Goal: Task Accomplishment & Management: Manage account settings

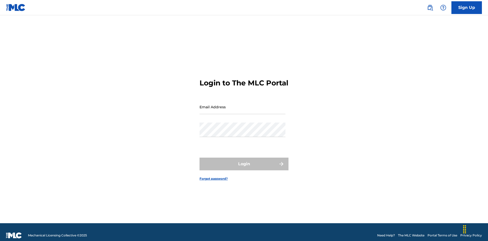
scroll to position [7, 0]
click at [214, 176] on link "Forgot password?" at bounding box center [213, 178] width 28 height 5
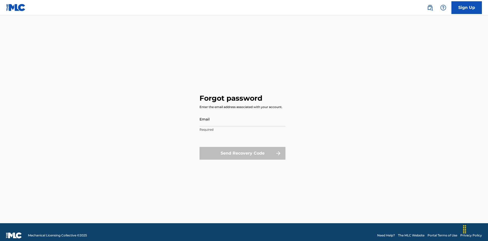
click at [242, 112] on input "Email" at bounding box center [242, 119] width 86 height 14
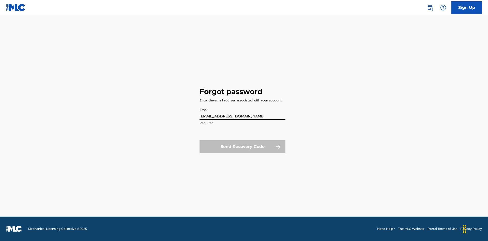
type input "[EMAIL_ADDRESS][DOMAIN_NAME]"
click at [242, 146] on button "Send Recovery Code" at bounding box center [242, 146] width 86 height 13
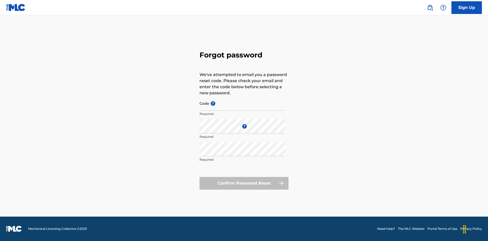
click at [242, 103] on input "Code ?" at bounding box center [242, 103] width 86 height 14
type input "FP_967bd0497df71a3b56310bb15c00"
